Goal: Find specific page/section: Find specific page/section

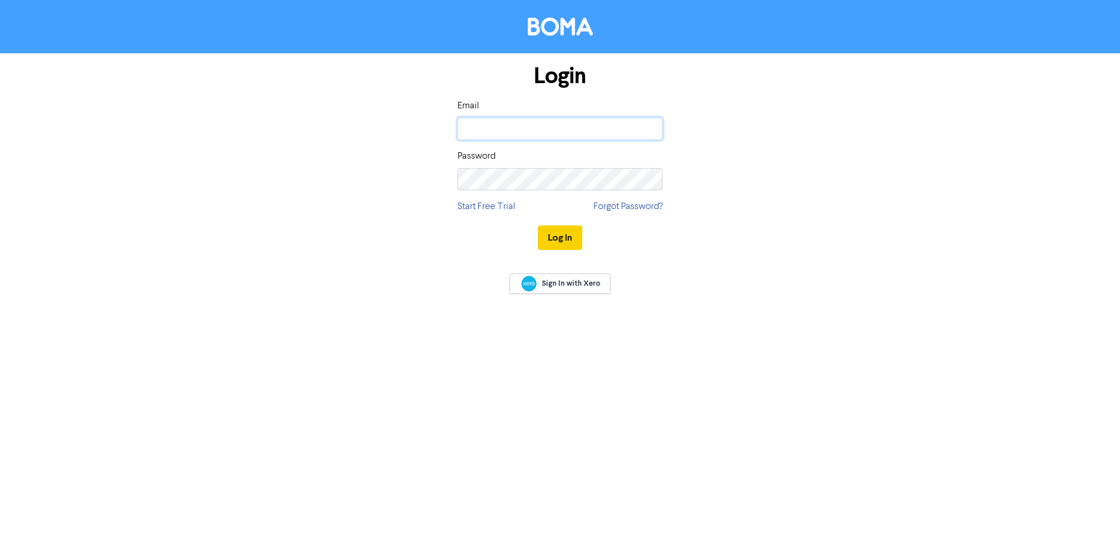
type input "[PERSON_NAME][EMAIL_ADDRESS][DOMAIN_NAME]"
click at [562, 237] on button "Log In" at bounding box center [560, 237] width 45 height 25
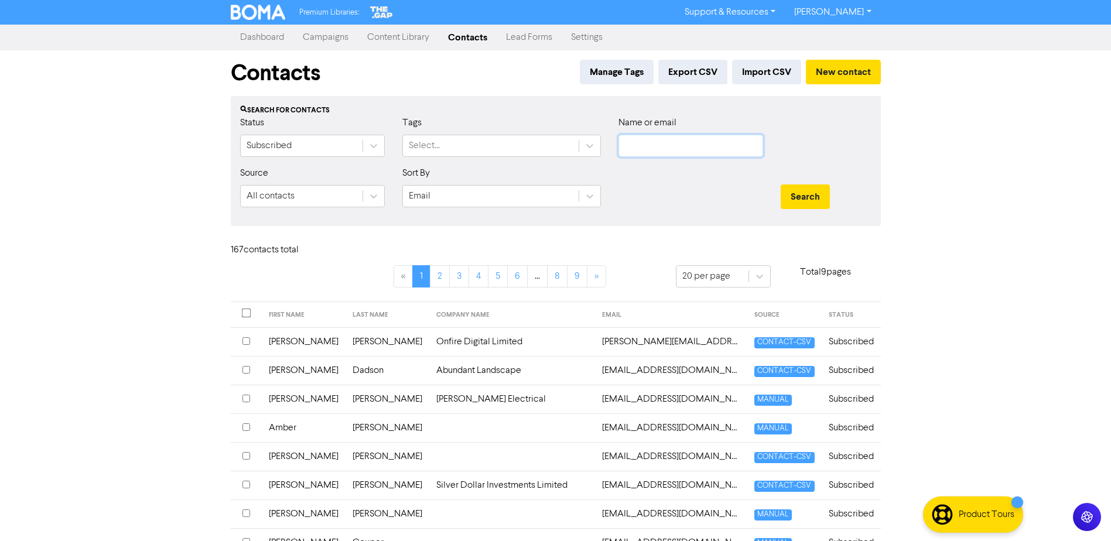
click at [666, 146] on input "text" at bounding box center [690, 146] width 145 height 22
type input "[PERSON_NAME]"
click at [781, 184] on button "Search" at bounding box center [805, 196] width 49 height 25
